Goal: Task Accomplishment & Management: Complete application form

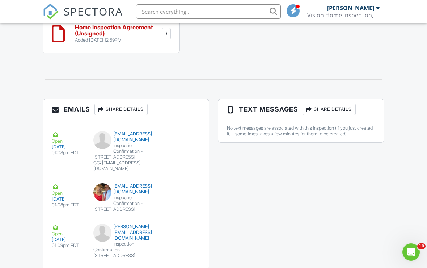
scroll to position [715, 0]
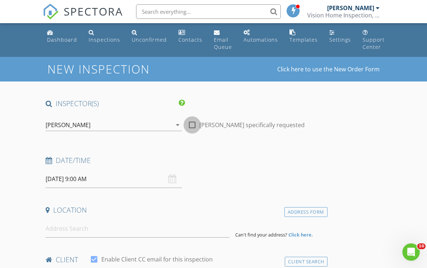
click at [195, 120] on div at bounding box center [192, 125] width 12 height 12
checkbox input "true"
click at [174, 175] on div "08/28/2025 9:00 AM" at bounding box center [114, 179] width 136 height 18
click at [176, 175] on input "08/28/2025 9:00 AM" at bounding box center [114, 179] width 136 height 18
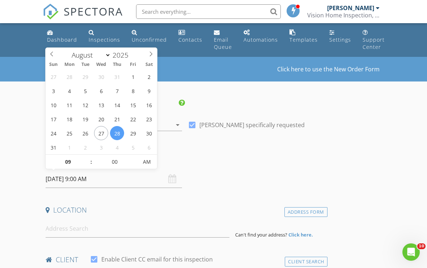
click at [152, 54] on icon at bounding box center [150, 53] width 5 height 5
select select "8"
type input "09/02/2025 9:00 AM"
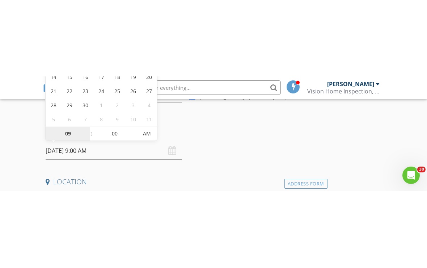
scroll to position [105, 0]
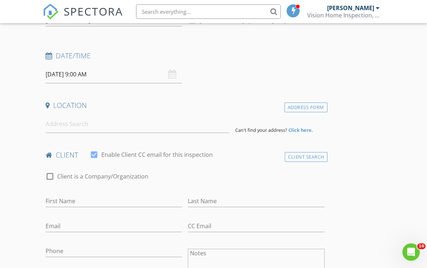
click at [84, 121] on input at bounding box center [138, 124] width 184 height 18
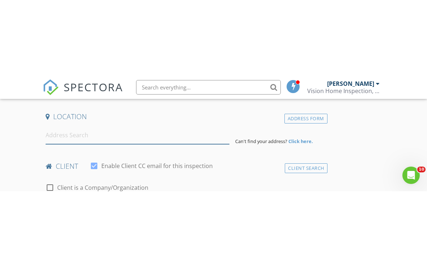
scroll to position [170, 0]
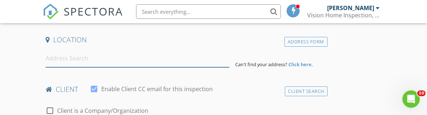
click at [69, 58] on input at bounding box center [138, 59] width 184 height 18
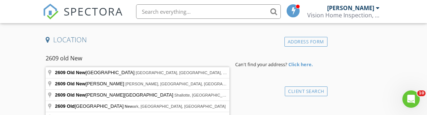
type input "2609 Old Newport Highway, Sevierville, TN, USA"
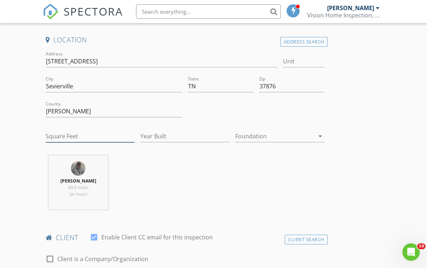
click at [63, 134] on input "Square Feet" at bounding box center [90, 136] width 89 height 12
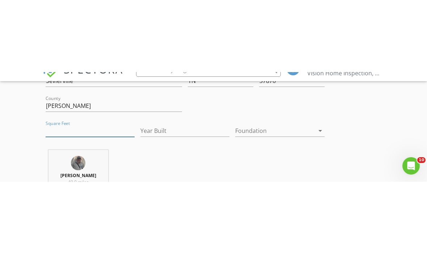
scroll to position [248, 0]
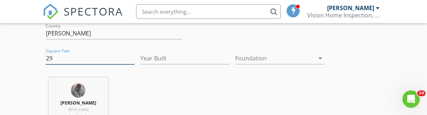
type input "2"
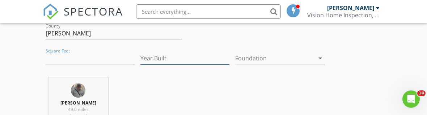
click at [169, 52] on input "Year Built" at bounding box center [184, 58] width 89 height 12
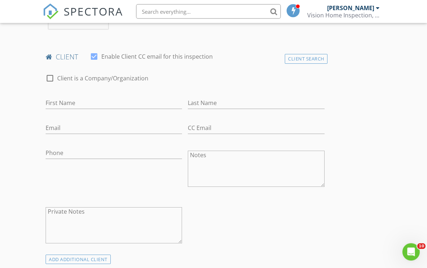
scroll to position [350, 0]
type input "2024"
click at [302, 58] on div "Client Search" at bounding box center [306, 59] width 43 height 10
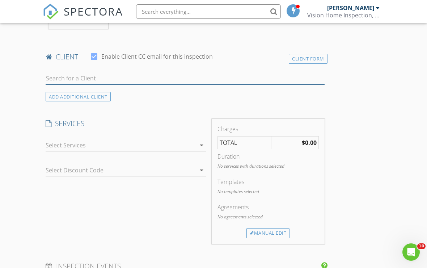
click at [55, 73] on input "text" at bounding box center [185, 78] width 279 height 12
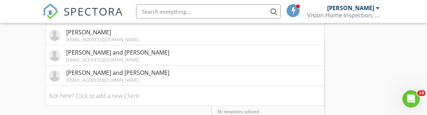
scroll to position [430, 0]
type input "Nat"
click at [116, 72] on div "[PERSON_NAME] and [PERSON_NAME]" at bounding box center [117, 72] width 103 height 9
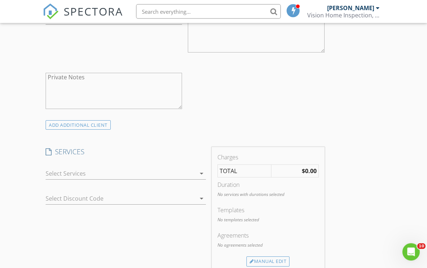
scroll to position [497, 0]
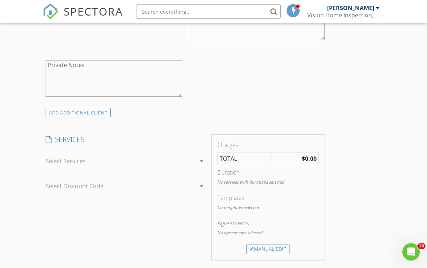
click at [202, 159] on icon "arrow_drop_down" at bounding box center [201, 161] width 9 height 9
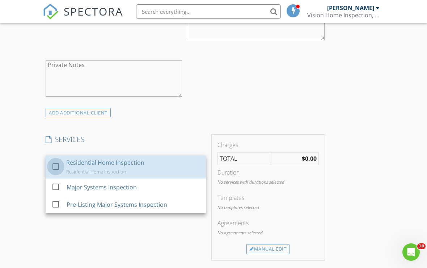
click at [51, 162] on div at bounding box center [56, 166] width 12 height 12
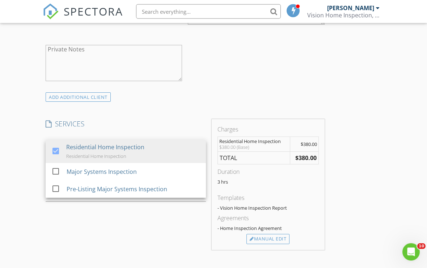
scroll to position [521, 0]
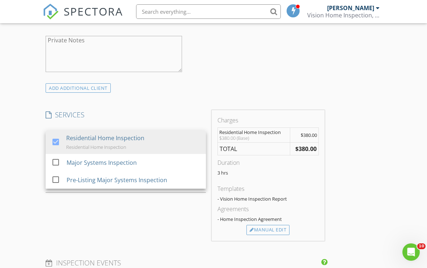
click at [276, 225] on div "Manual Edit" at bounding box center [267, 230] width 43 height 10
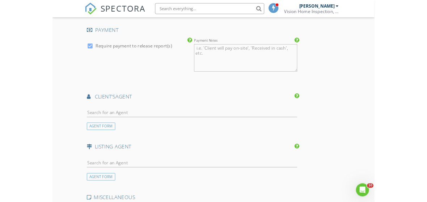
scroll to position [870, 0]
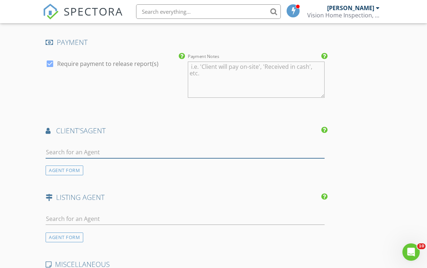
click at [78, 149] on input "text" at bounding box center [185, 152] width 279 height 12
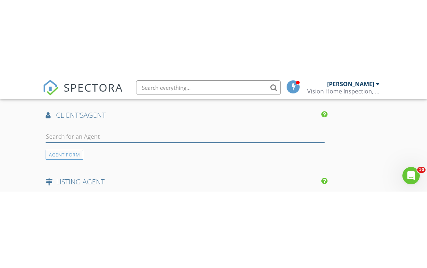
scroll to position [963, 0]
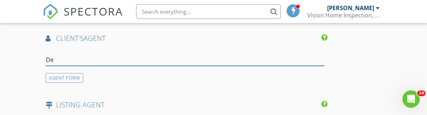
type input "Dea"
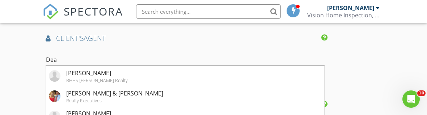
click at [114, 92] on div "[PERSON_NAME] & [PERSON_NAME]" at bounding box center [114, 93] width 97 height 9
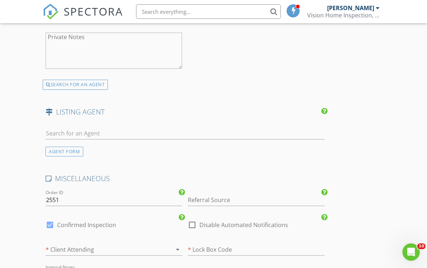
scroll to position [1129, 0]
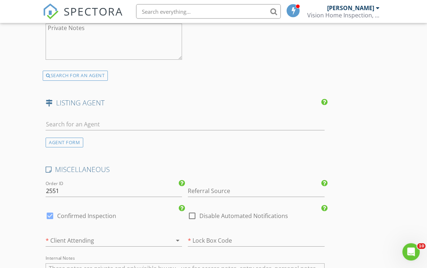
click at [71, 140] on div "AGENT FORM" at bounding box center [65, 143] width 38 height 10
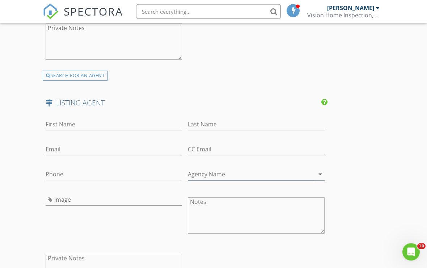
scroll to position [1130, 0]
click at [67, 121] on input "First Name" at bounding box center [114, 124] width 136 height 12
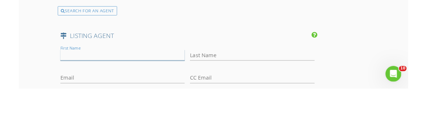
scroll to position [1194, 0]
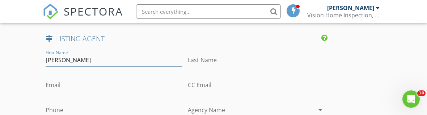
type input "Cody"
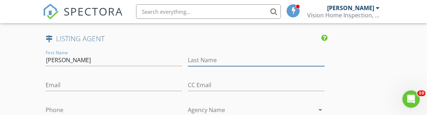
click at [213, 54] on input "Last Name" at bounding box center [256, 60] width 136 height 12
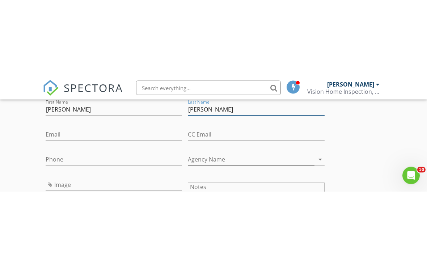
scroll to position [1222, 0]
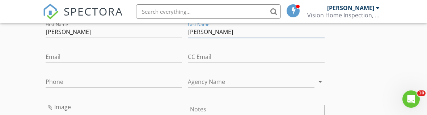
type input "Frasure"
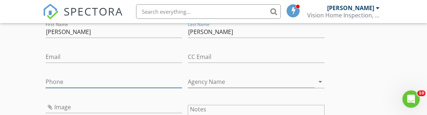
click at [71, 76] on input "Phone" at bounding box center [114, 82] width 136 height 12
type input "865-696-4195"
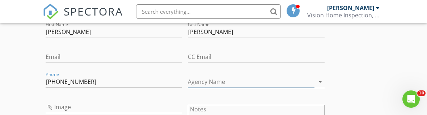
click at [320, 78] on icon "arrow_drop_down" at bounding box center [320, 81] width 9 height 9
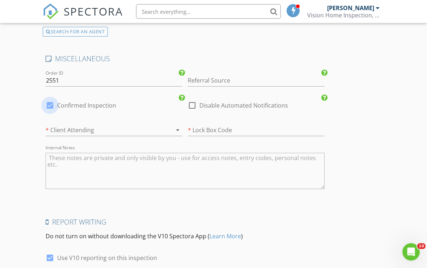
scroll to position [1403, 0]
type input "Tranquility real estate group"
click at [51, 100] on div at bounding box center [50, 105] width 12 height 12
checkbox input "false"
checkbox input "true"
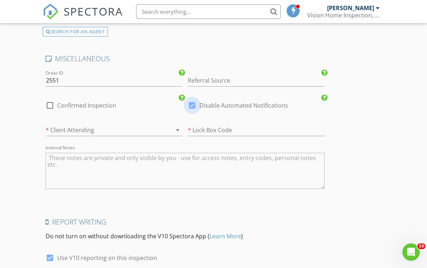
click at [191, 104] on div at bounding box center [192, 105] width 12 height 12
click at [178, 126] on icon "arrow_drop_down" at bounding box center [177, 129] width 9 height 9
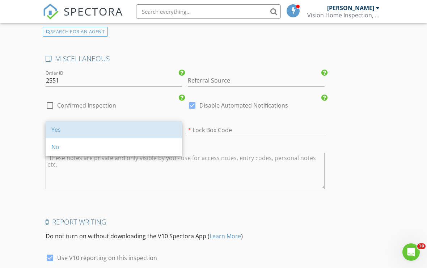
click at [60, 129] on div "Yes" at bounding box center [113, 129] width 125 height 9
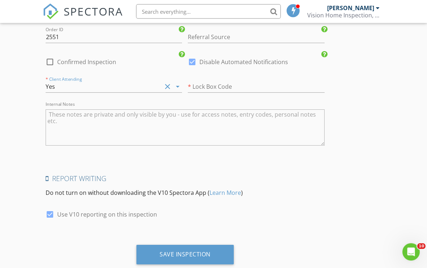
scroll to position [1463, 0]
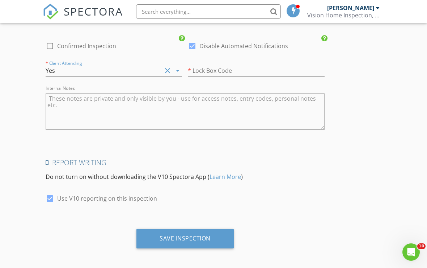
click at [198, 236] on div "Save Inspection" at bounding box center [184, 237] width 51 height 7
